Goal: Check status: Check status

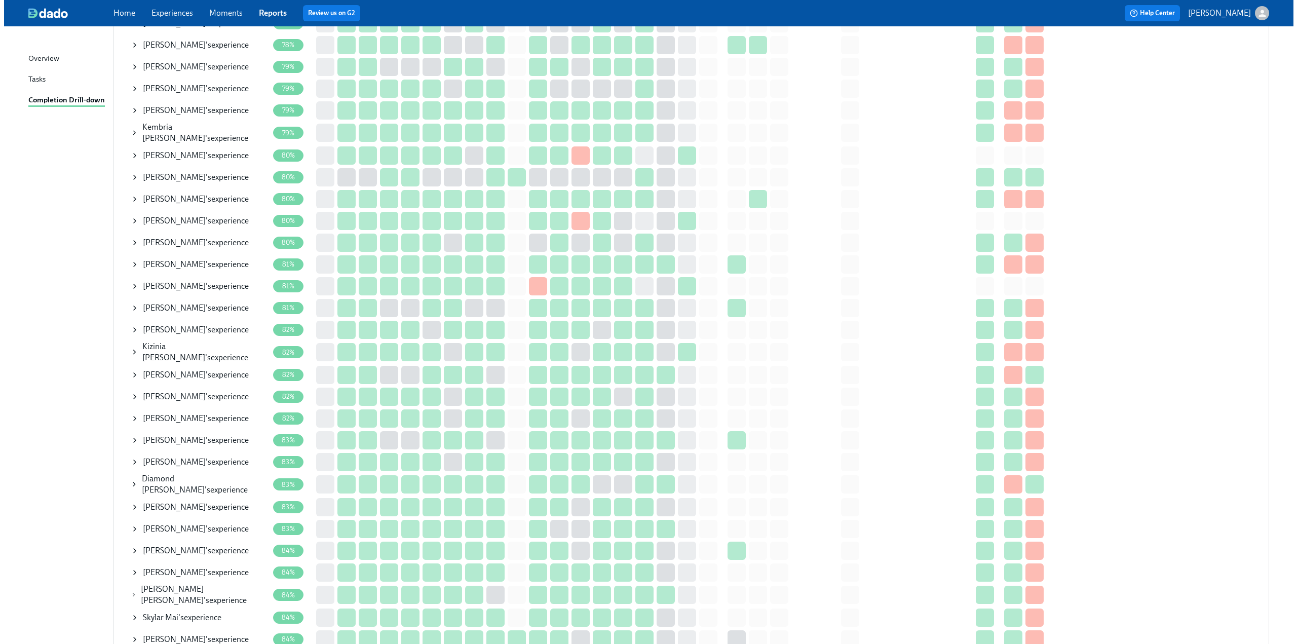
scroll to position [709, 0]
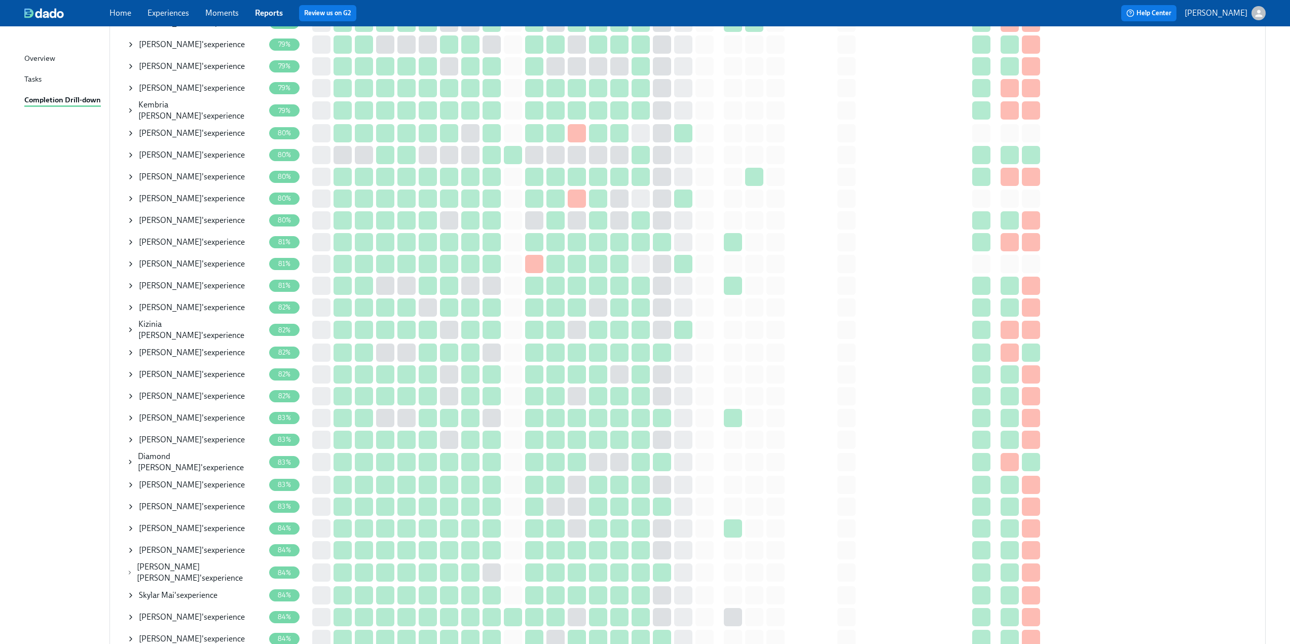
click at [148, 198] on span "[PERSON_NAME]" at bounding box center [170, 199] width 63 height 10
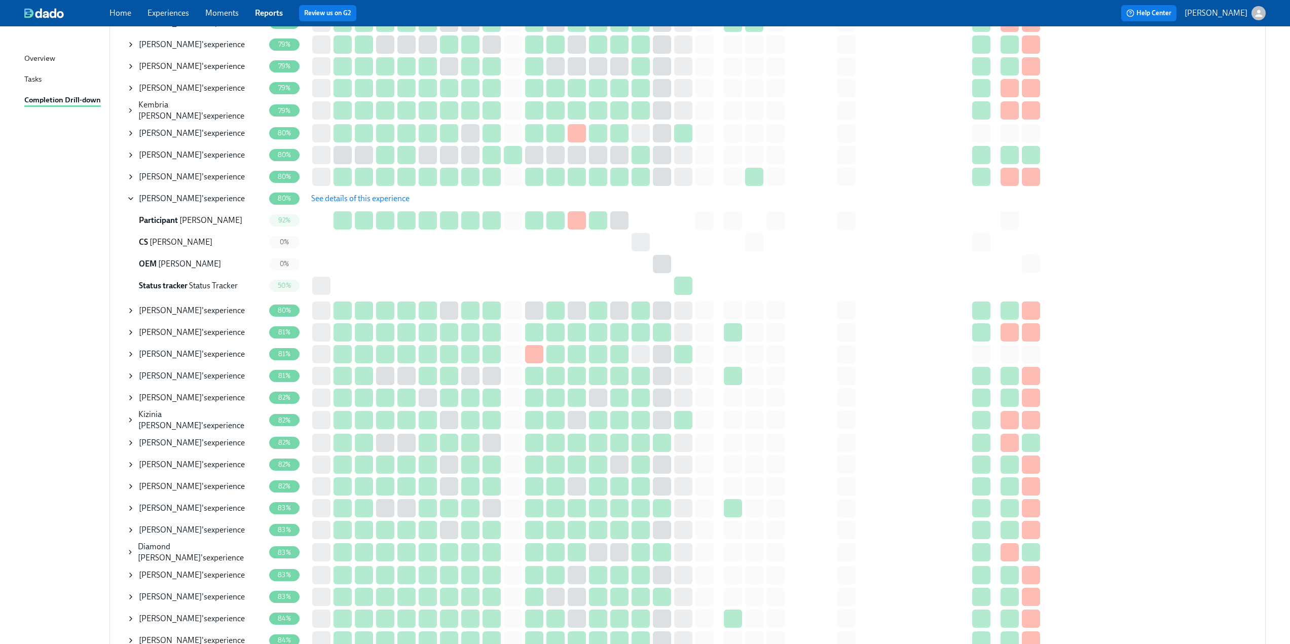
click at [357, 194] on span "See details of this experience" at bounding box center [360, 199] width 98 height 10
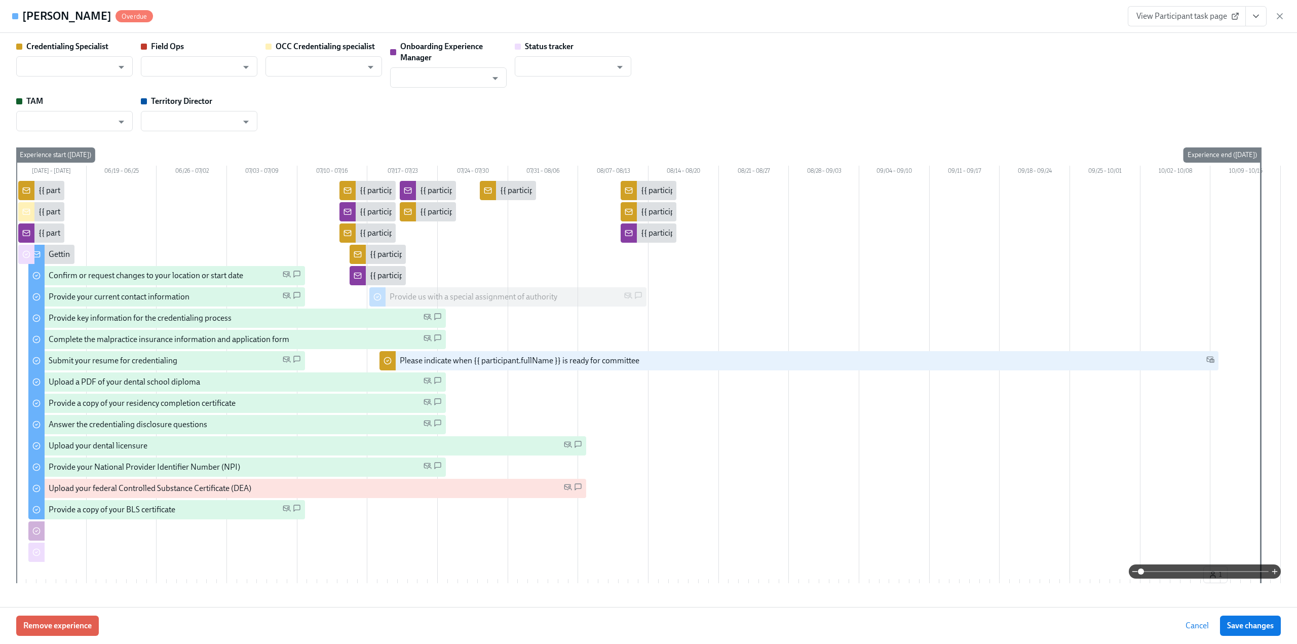
type input "[PERSON_NAME]"
type input "Status Tracker"
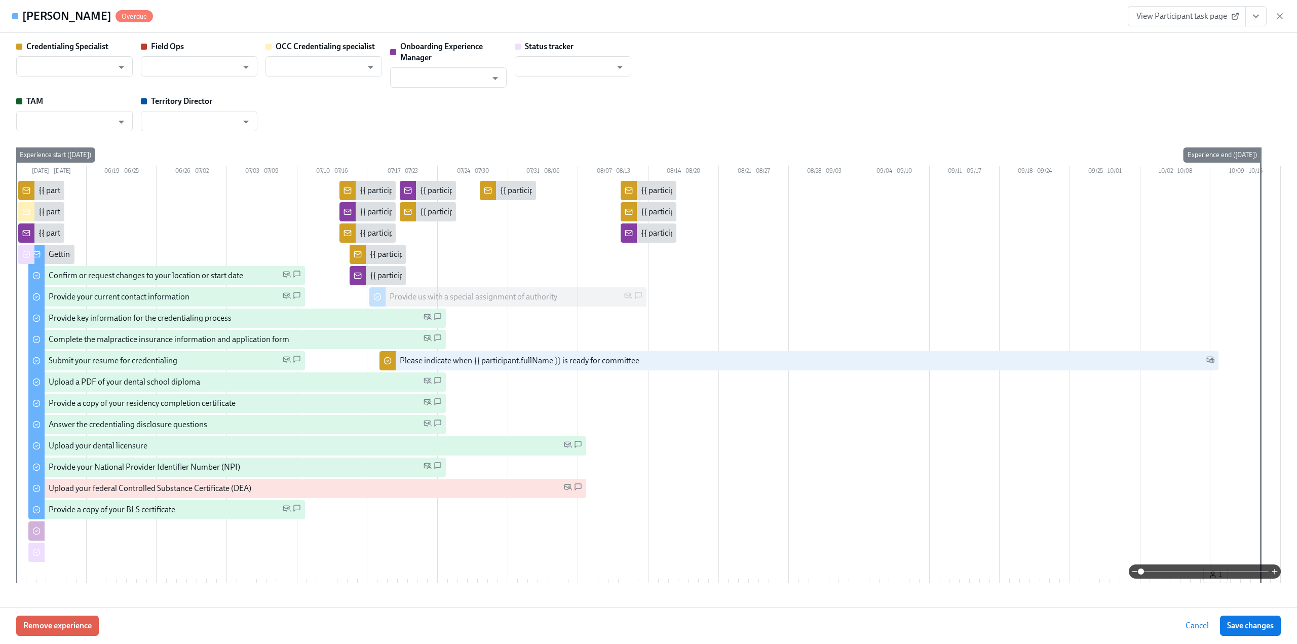
type input "[PERSON_NAME]"
